Goal: Information Seeking & Learning: Check status

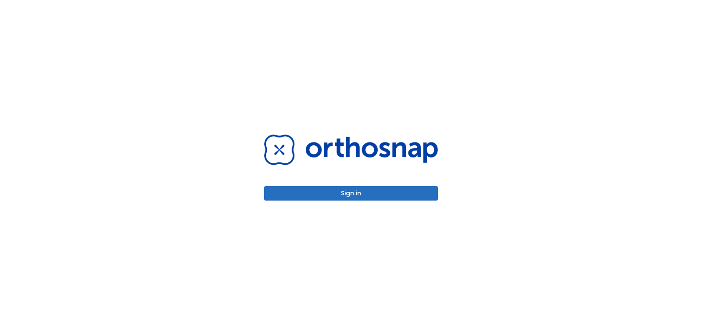
click at [360, 196] on button "Sign in" at bounding box center [351, 193] width 174 height 14
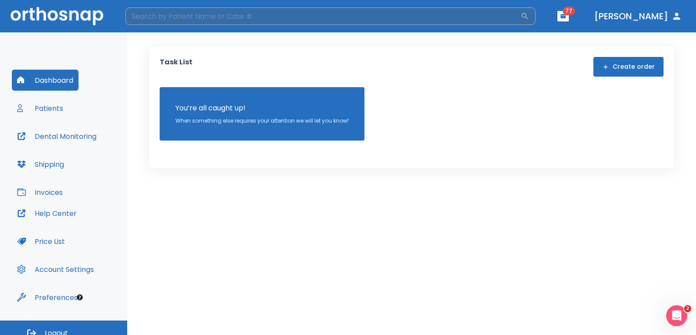
click at [226, 17] on input "search" at bounding box center [322, 16] width 395 height 18
type input "[PERSON_NAME]"
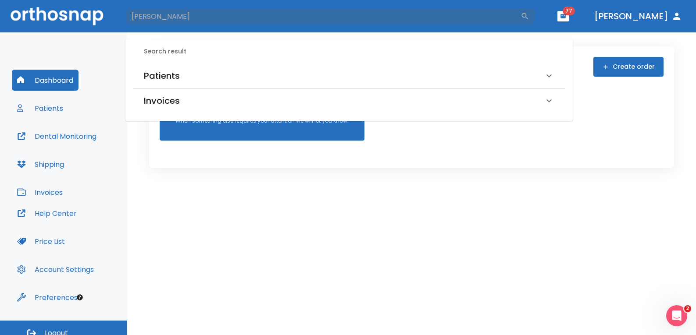
click at [167, 82] on h6 "Patients" at bounding box center [162, 76] width 36 height 14
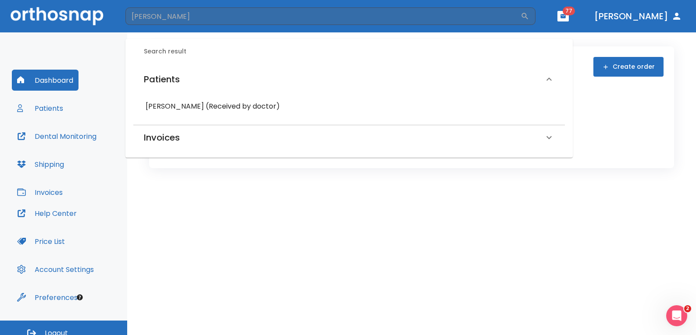
click at [176, 80] on h6 "Patients" at bounding box center [162, 79] width 36 height 14
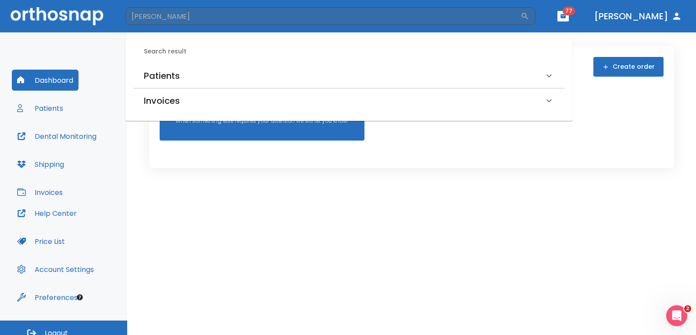
click at [175, 77] on h6 "Patients" at bounding box center [162, 76] width 36 height 14
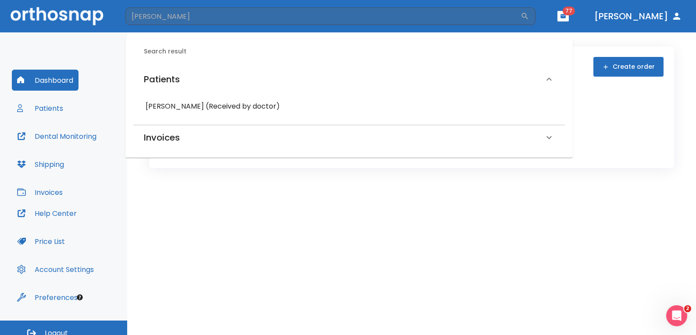
click at [193, 110] on h6 "[PERSON_NAME] (Received by doctor)" at bounding box center [349, 106] width 407 height 12
